Goal: Task Accomplishment & Management: Manage account settings

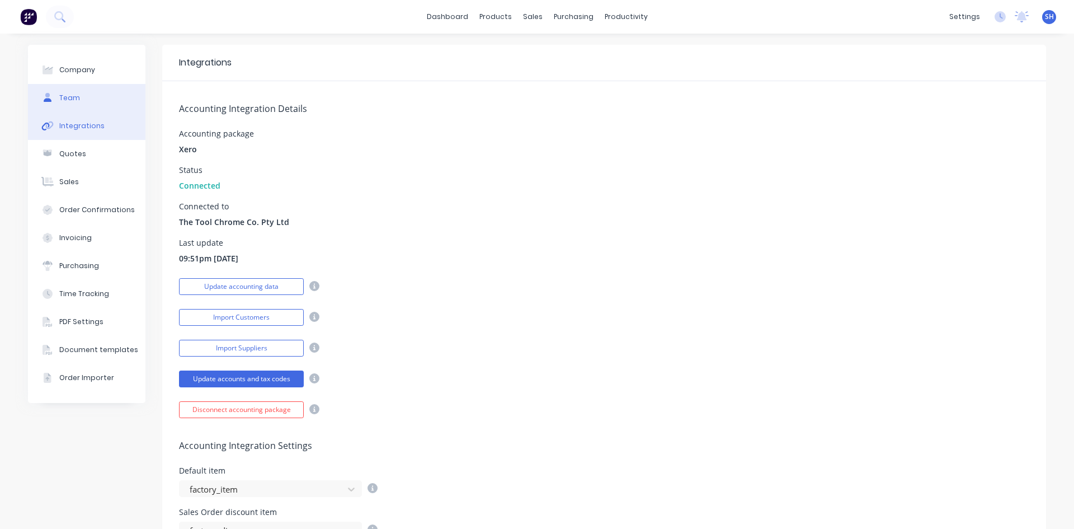
click at [76, 93] on button "Team" at bounding box center [86, 98] width 117 height 28
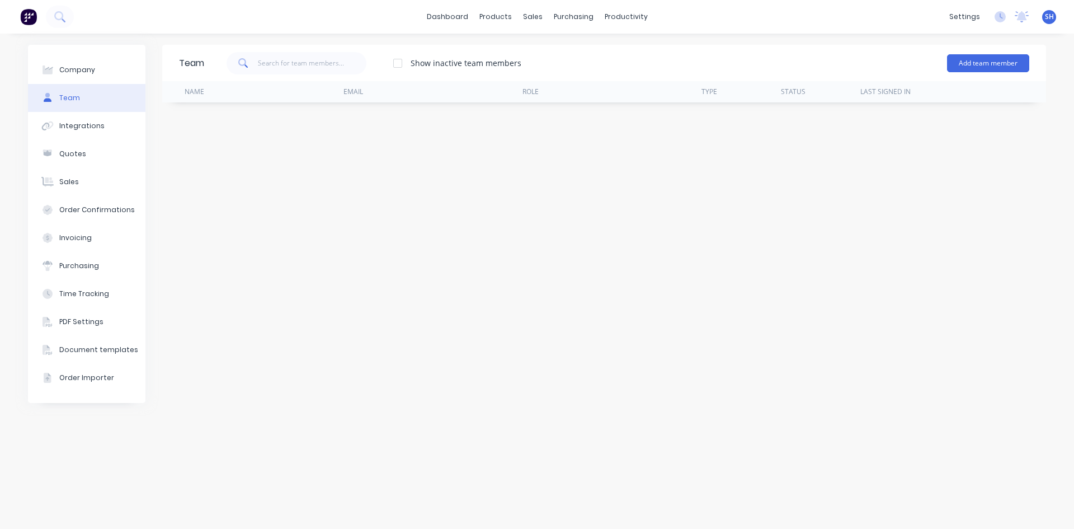
click at [102, 92] on button "Team" at bounding box center [86, 98] width 117 height 28
click at [399, 60] on div at bounding box center [398, 63] width 22 height 22
click at [399, 61] on div at bounding box center [398, 63] width 22 height 22
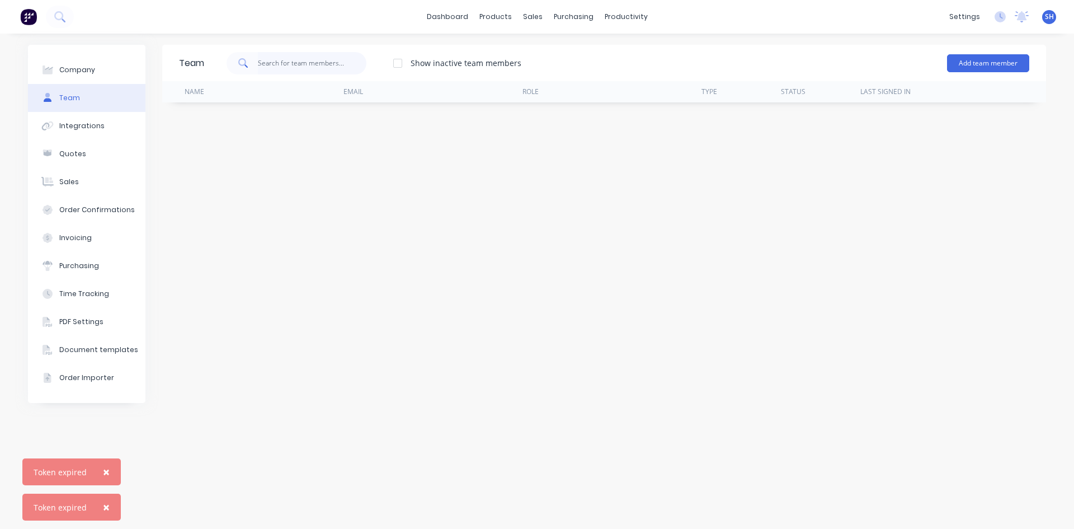
click at [293, 59] on input "text" at bounding box center [312, 63] width 109 height 22
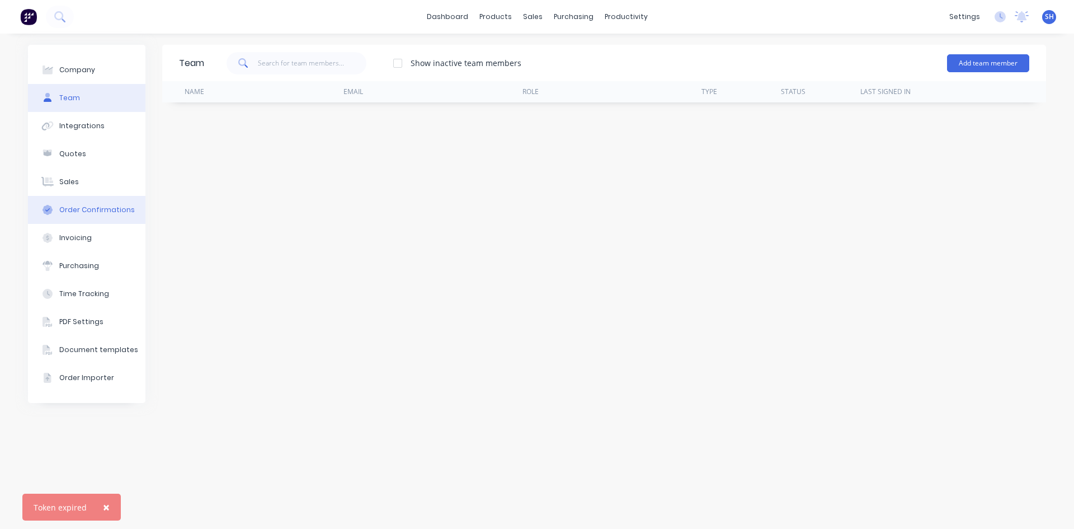
click at [92, 210] on div "Order Confirmations" at bounding box center [97, 210] width 76 height 10
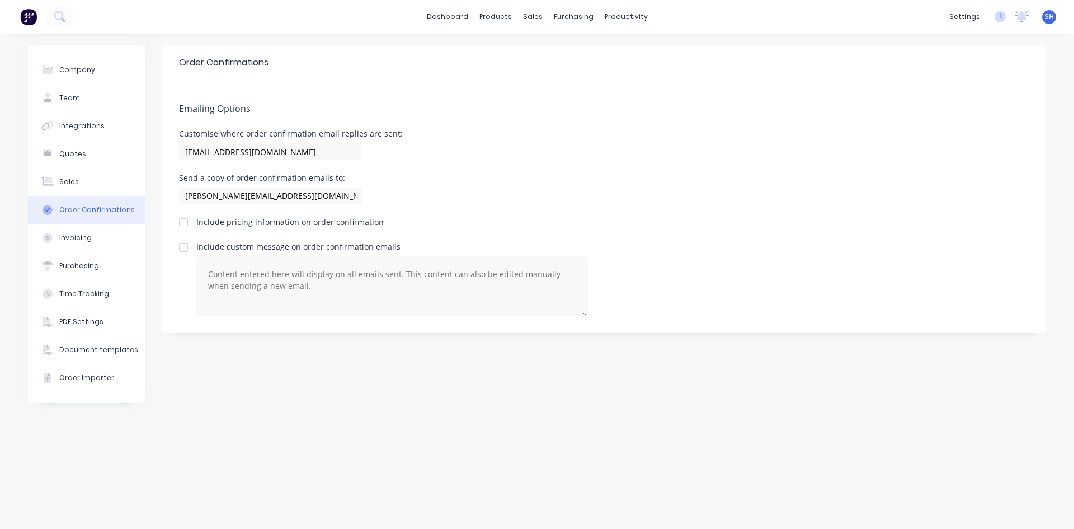
click at [92, 208] on div "Order Confirmations" at bounding box center [97, 210] width 76 height 10
click at [79, 243] on button "Invoicing" at bounding box center [86, 238] width 117 height 28
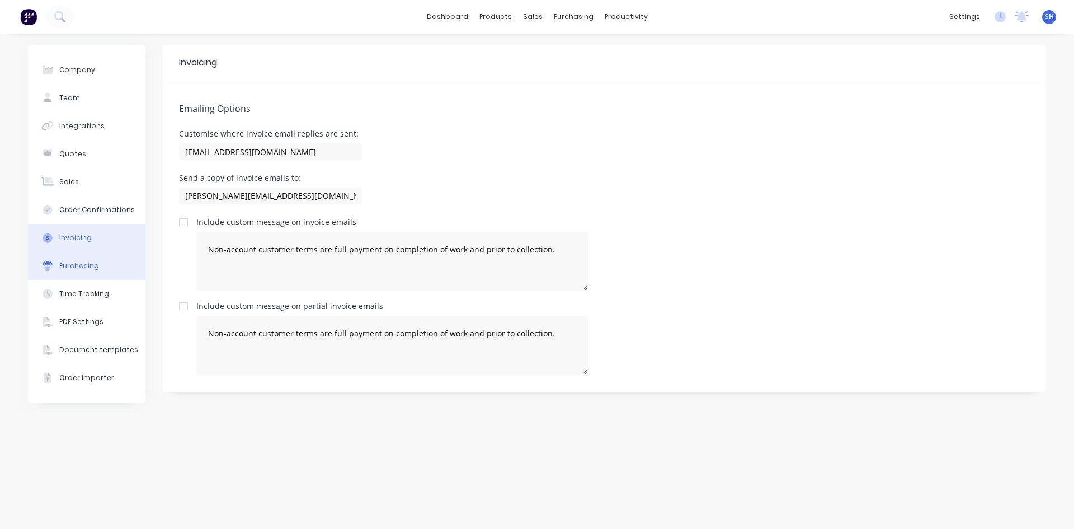
click at [77, 267] on div "Purchasing" at bounding box center [79, 266] width 40 height 10
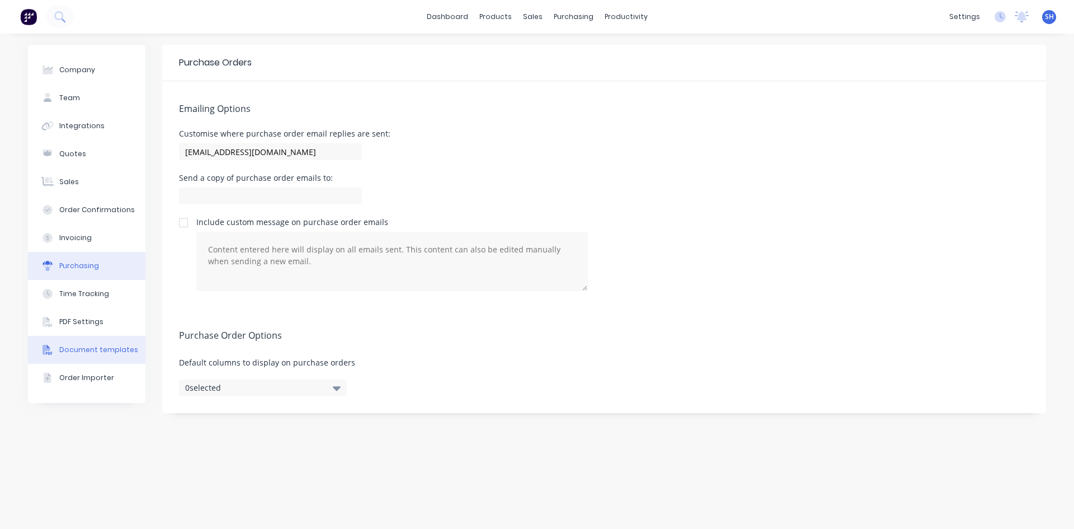
click at [72, 352] on div "Document templates" at bounding box center [98, 350] width 79 height 10
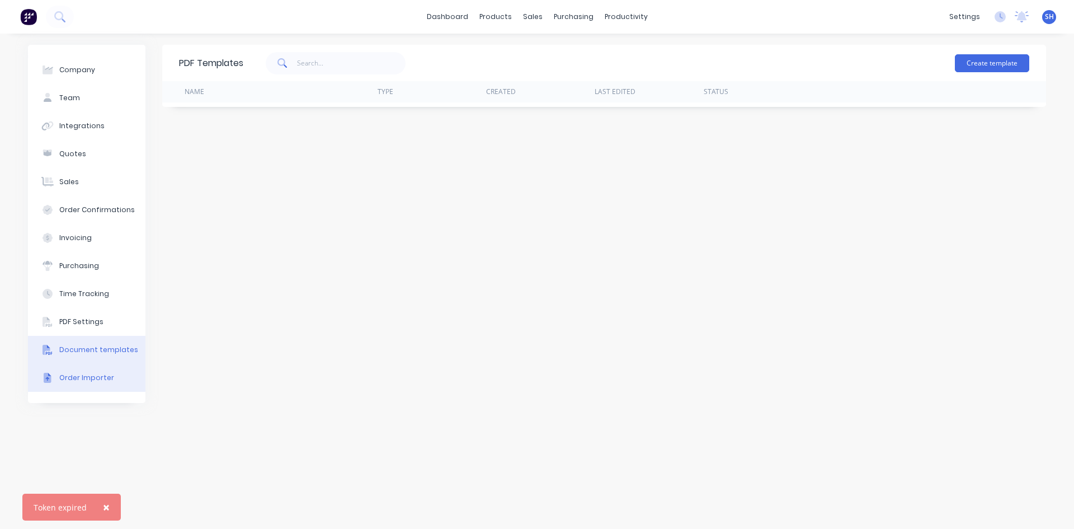
click at [107, 378] on div "Order Importer" at bounding box center [86, 378] width 55 height 10
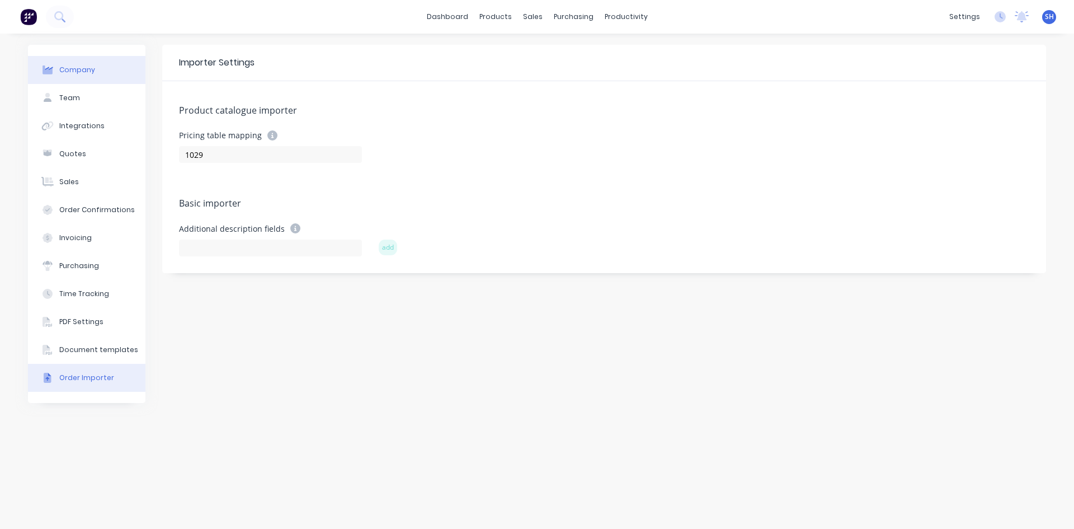
click at [77, 67] on div "Company" at bounding box center [77, 70] width 36 height 10
select select "AU"
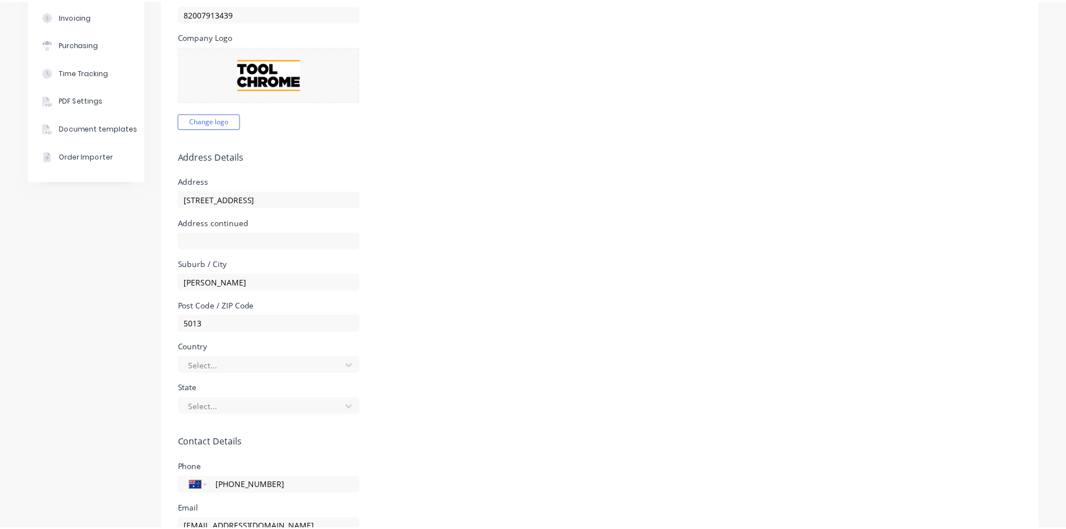
scroll to position [322, 0]
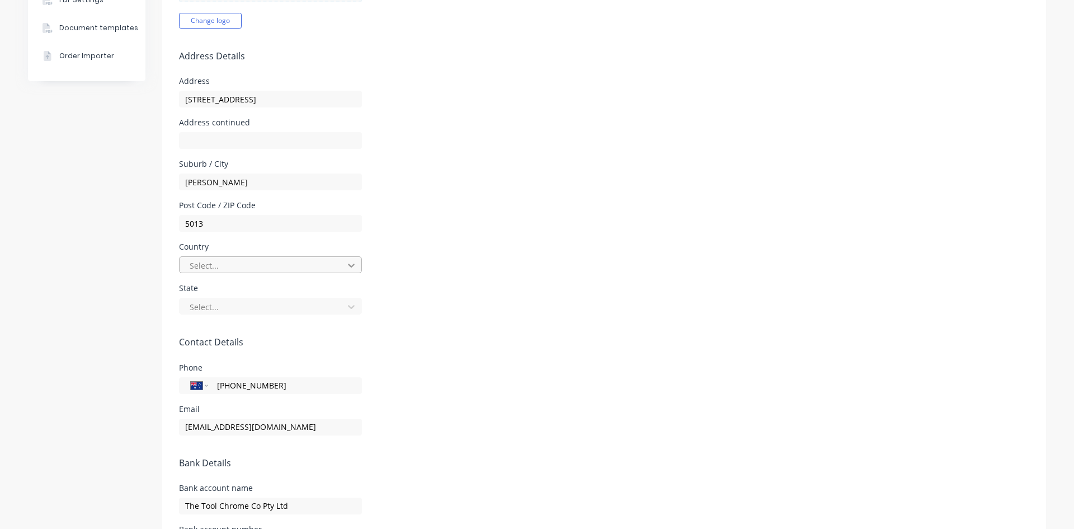
click at [346, 266] on icon at bounding box center [351, 265] width 11 height 11
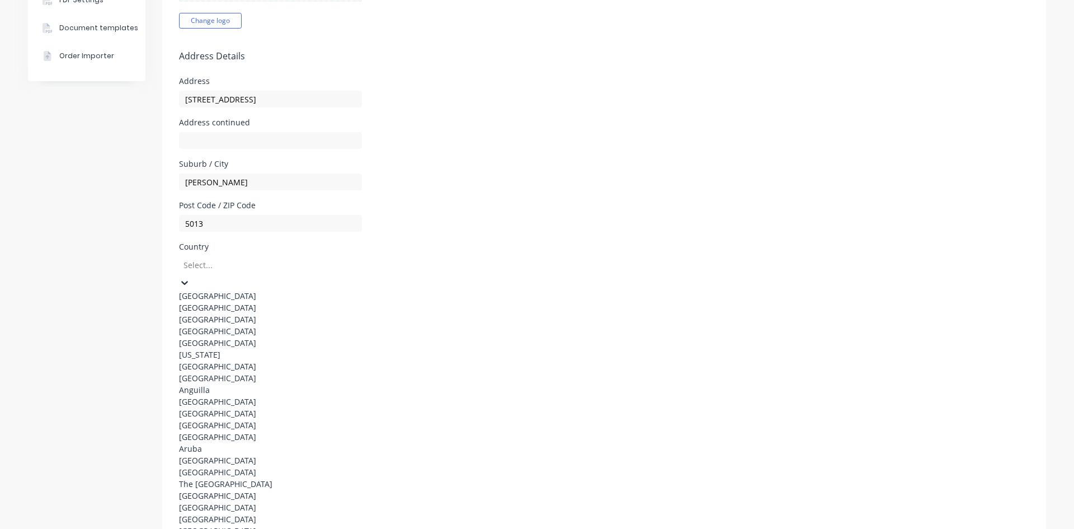
click at [321, 293] on div "[GEOGRAPHIC_DATA]" at bounding box center [263, 296] width 168 height 12
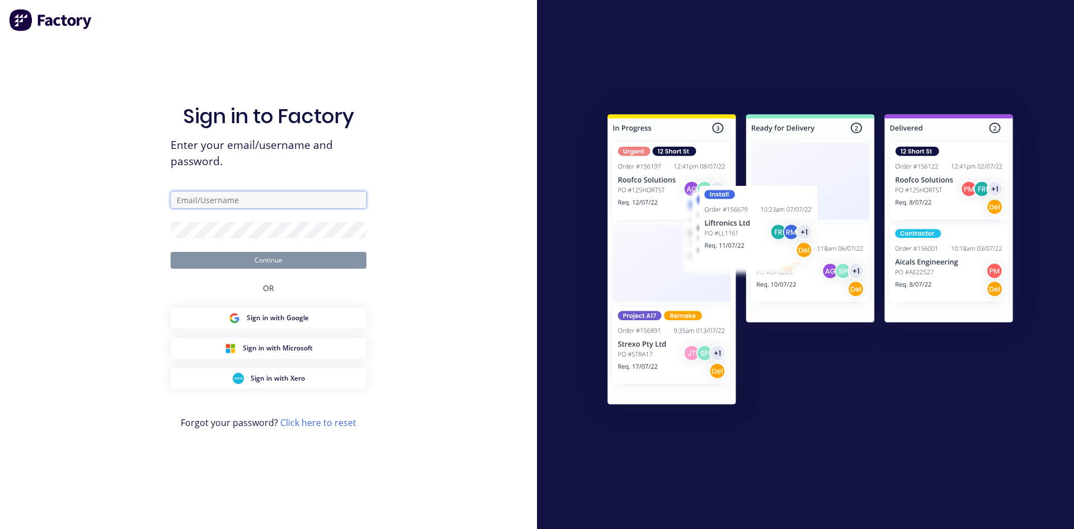
type input "[PERSON_NAME][EMAIL_ADDRESS][DOMAIN_NAME]"
click at [293, 258] on button "Continue" at bounding box center [269, 260] width 196 height 17
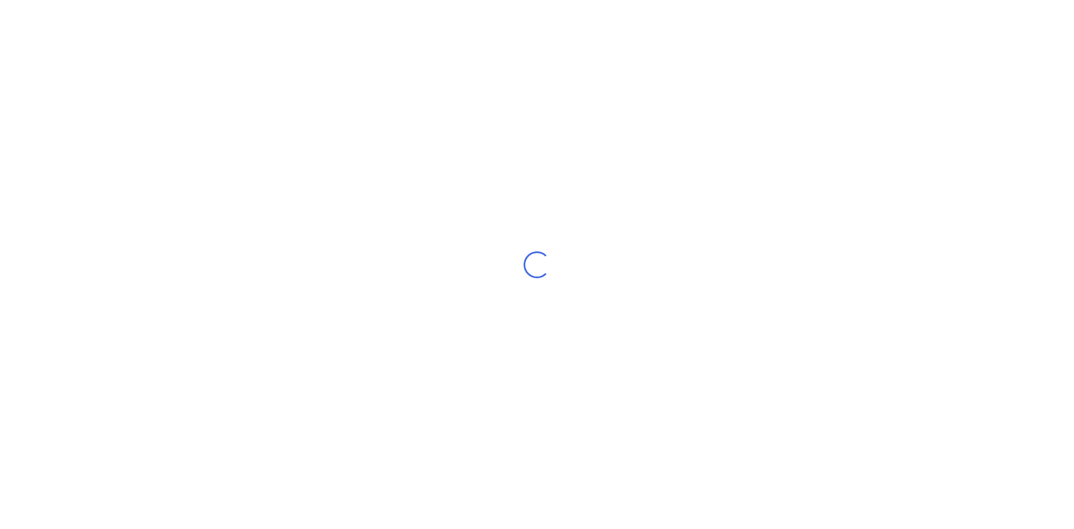
select select "AU"
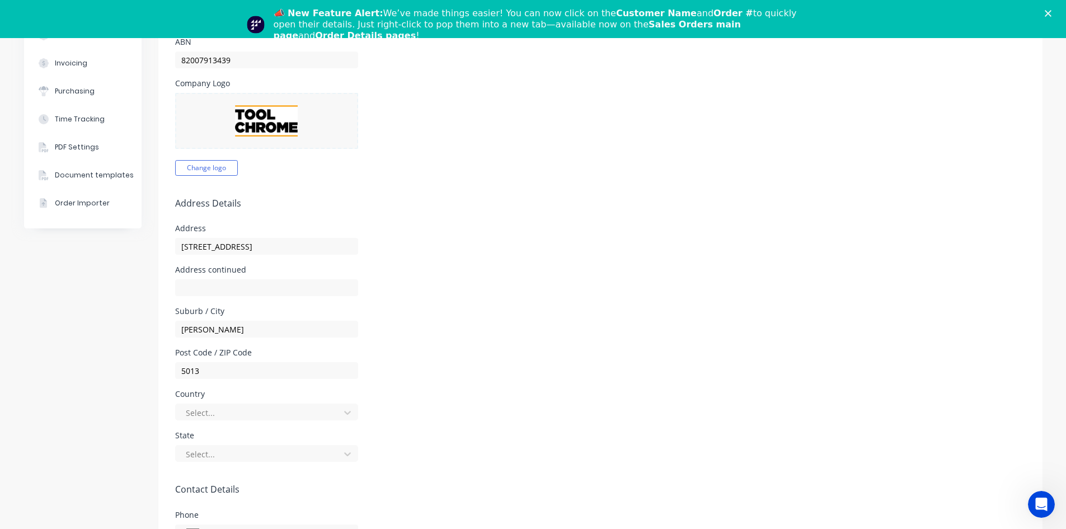
scroll to position [213, 0]
click at [342, 411] on form "Company Details Company Name The Tool Chrome Company Pty Ltd Timezone [GEOGRAPH…" at bounding box center [600, 344] width 884 height 877
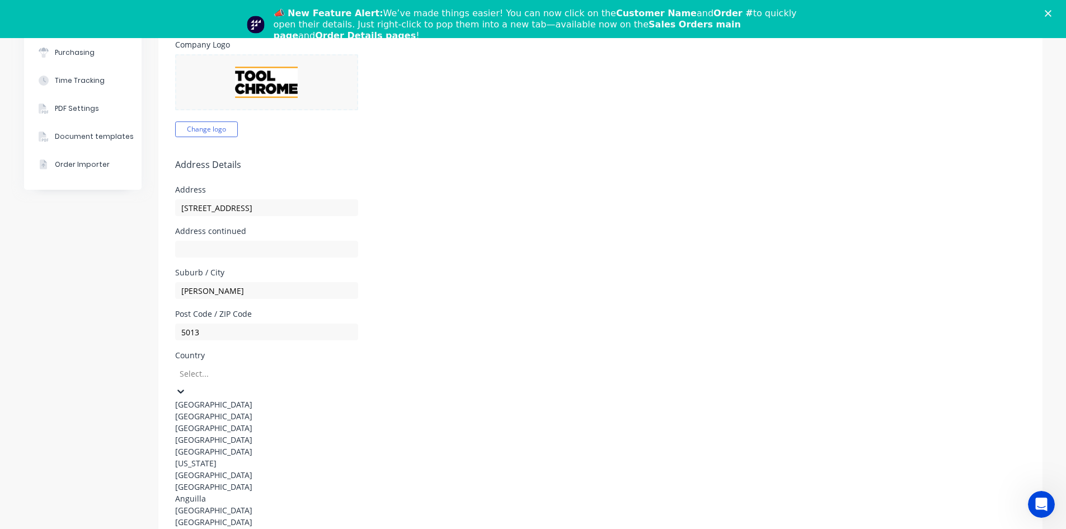
click at [297, 400] on div "[GEOGRAPHIC_DATA]" at bounding box center [259, 404] width 168 height 12
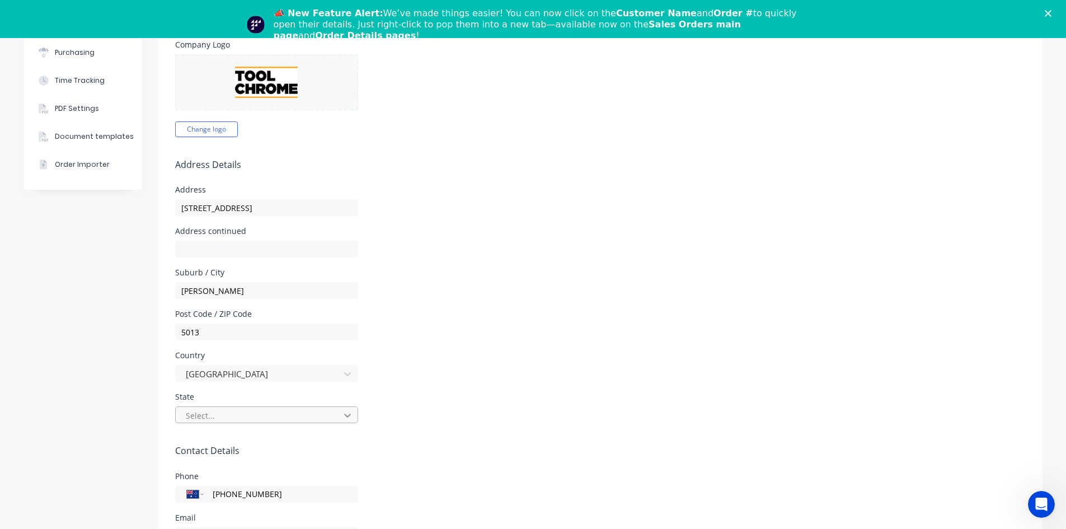
click at [344, 416] on icon at bounding box center [347, 416] width 7 height 4
click at [285, 487] on div "[GEOGRAPHIC_DATA]" at bounding box center [259, 493] width 168 height 12
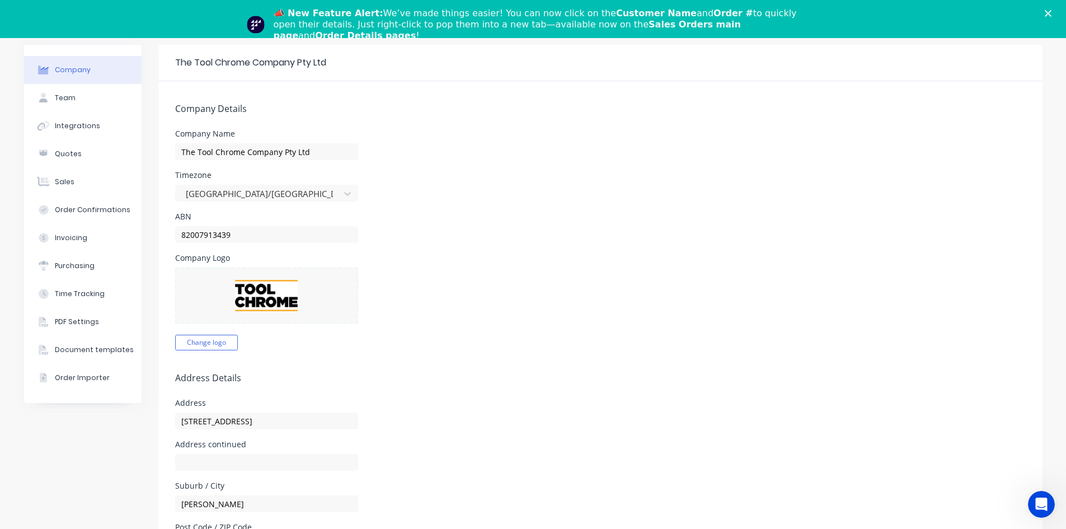
scroll to position [0, 0]
